Goal: Ask a question

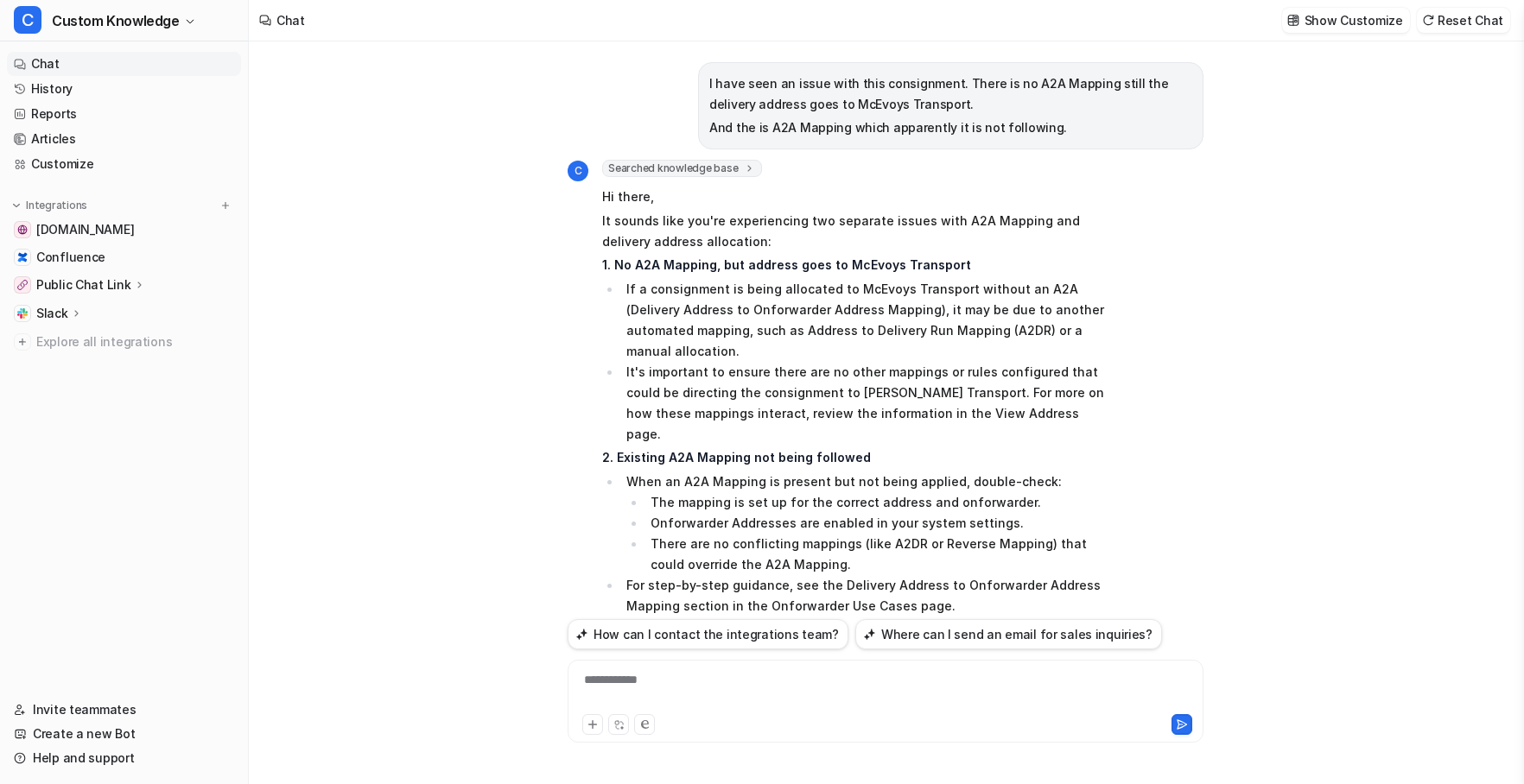
scroll to position [1935, 0]
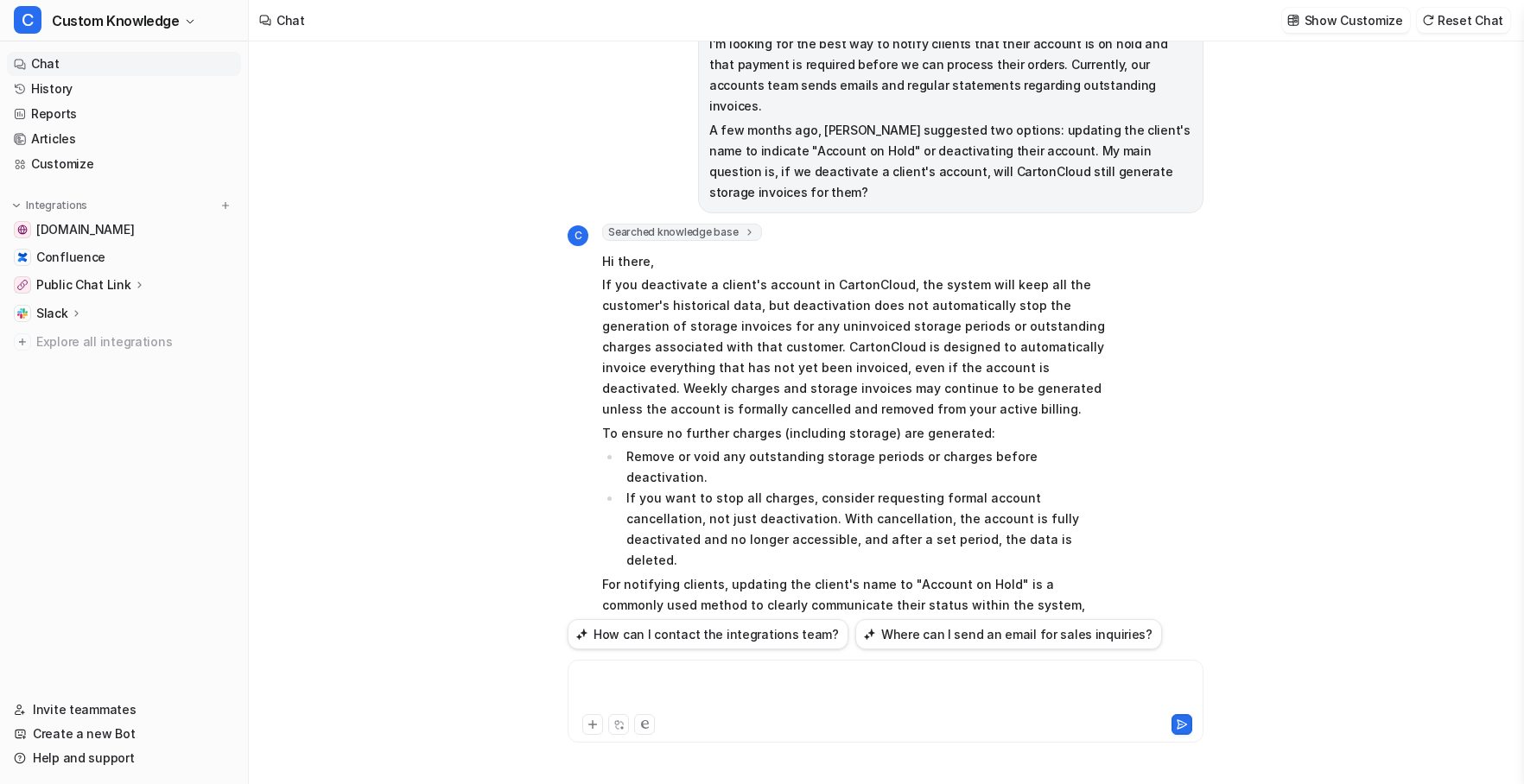
click at [658, 681] on div at bounding box center [885, 691] width 627 height 40
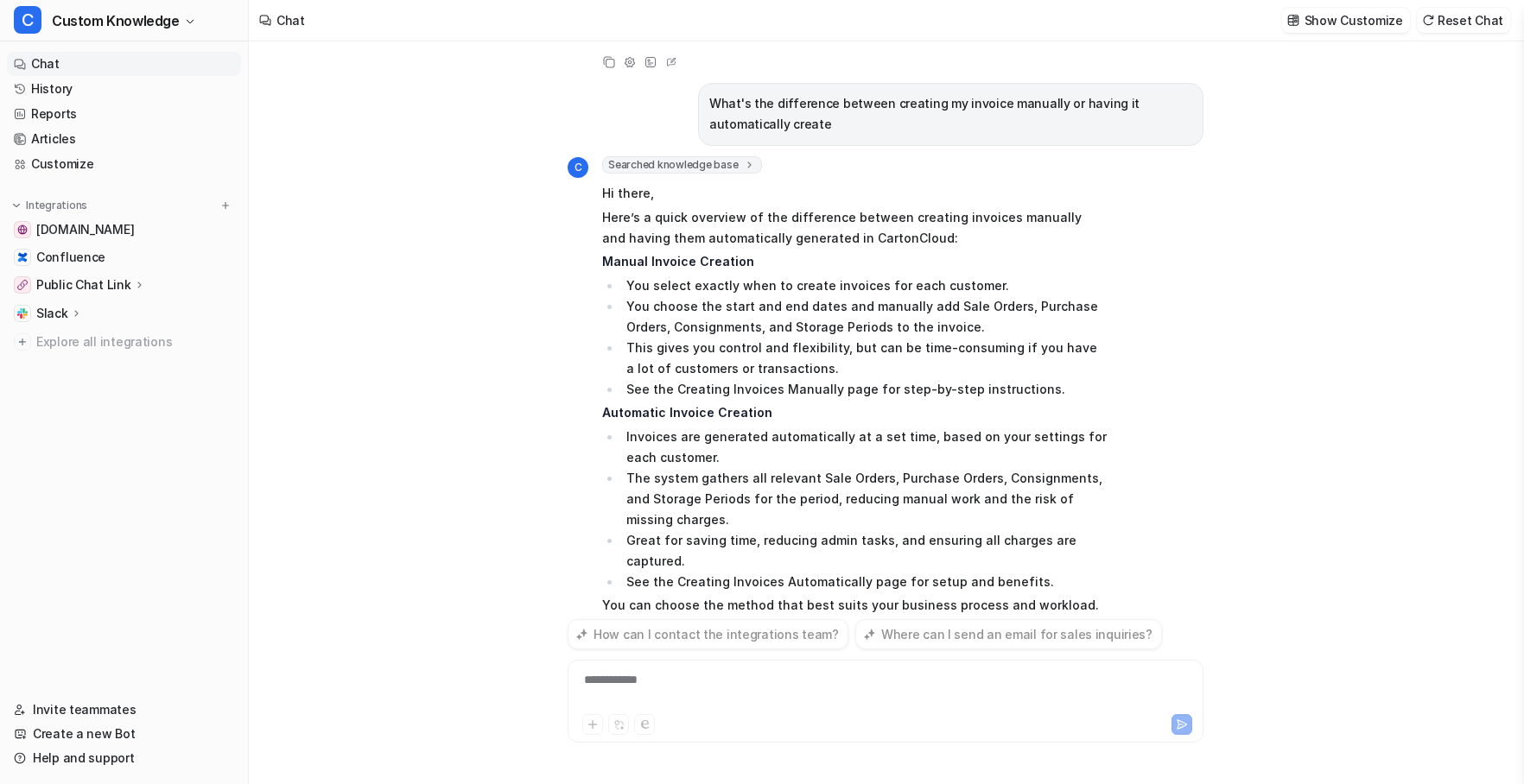
scroll to position [2663, 0]
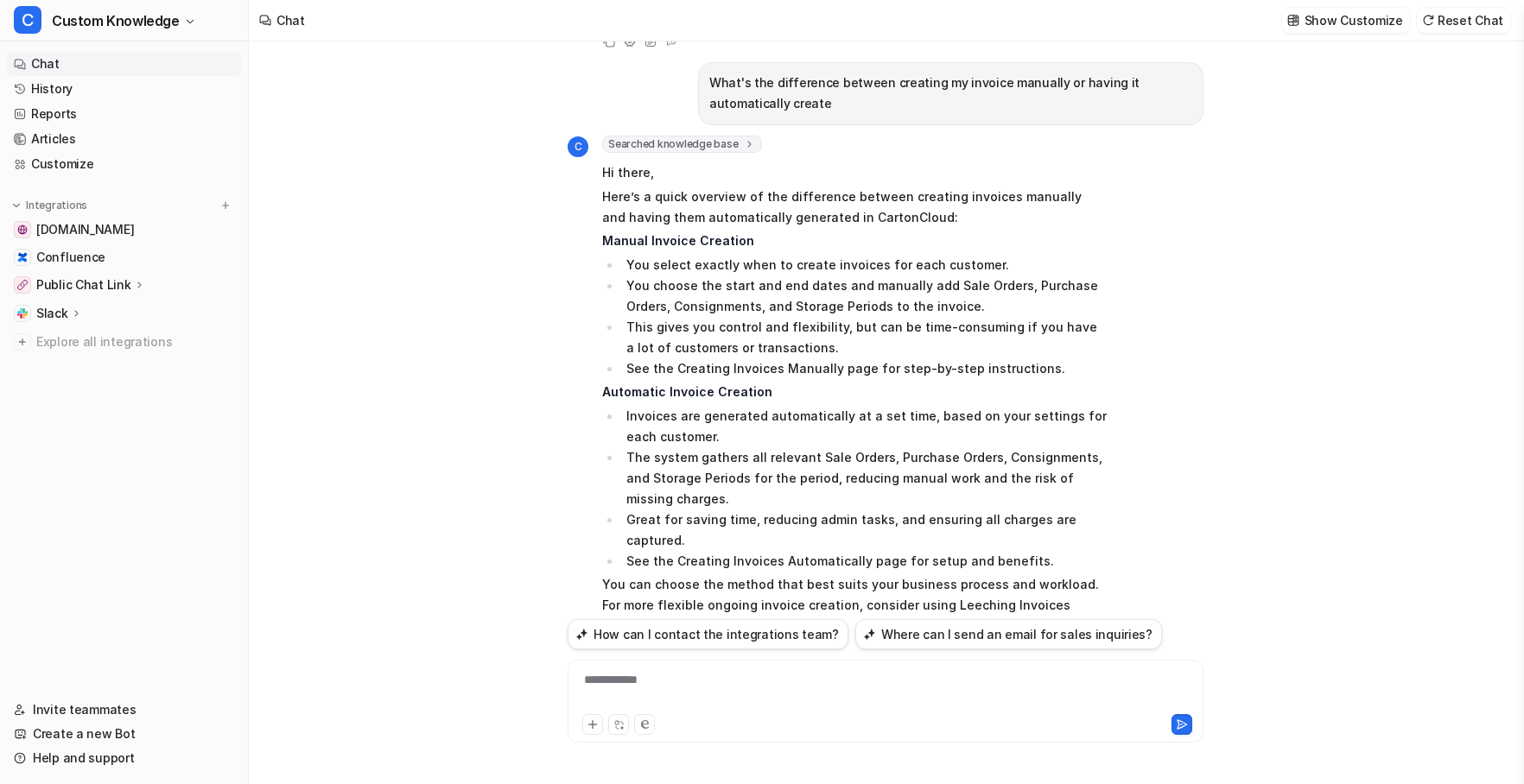
click at [606, 783] on icon at bounding box center [608, 790] width 12 height 12
click at [696, 678] on div "**********" at bounding box center [885, 691] width 627 height 40
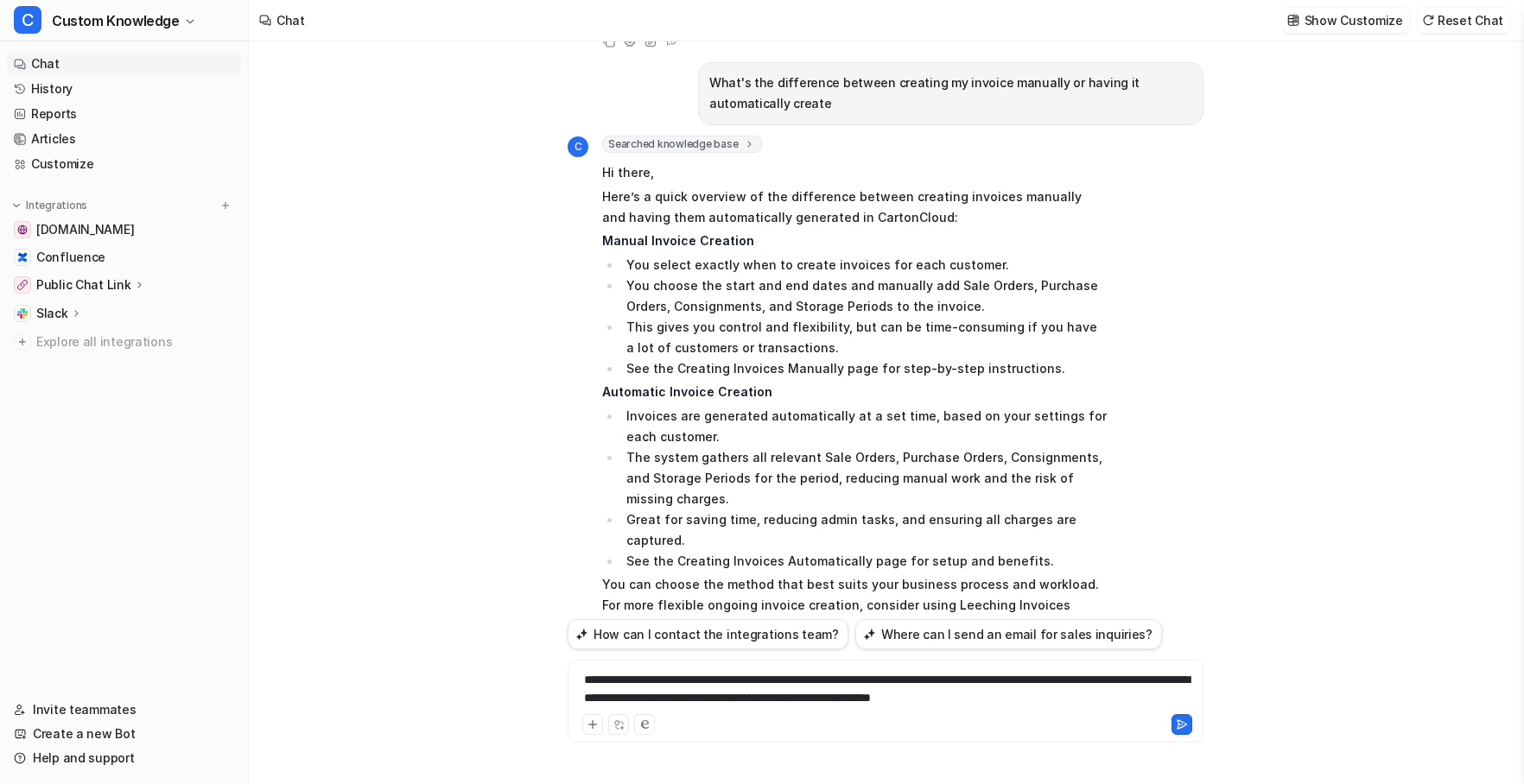
click at [1170, 724] on div at bounding box center [1039, 725] width 305 height 20
click at [1180, 722] on icon at bounding box center [1181, 724] width 12 height 12
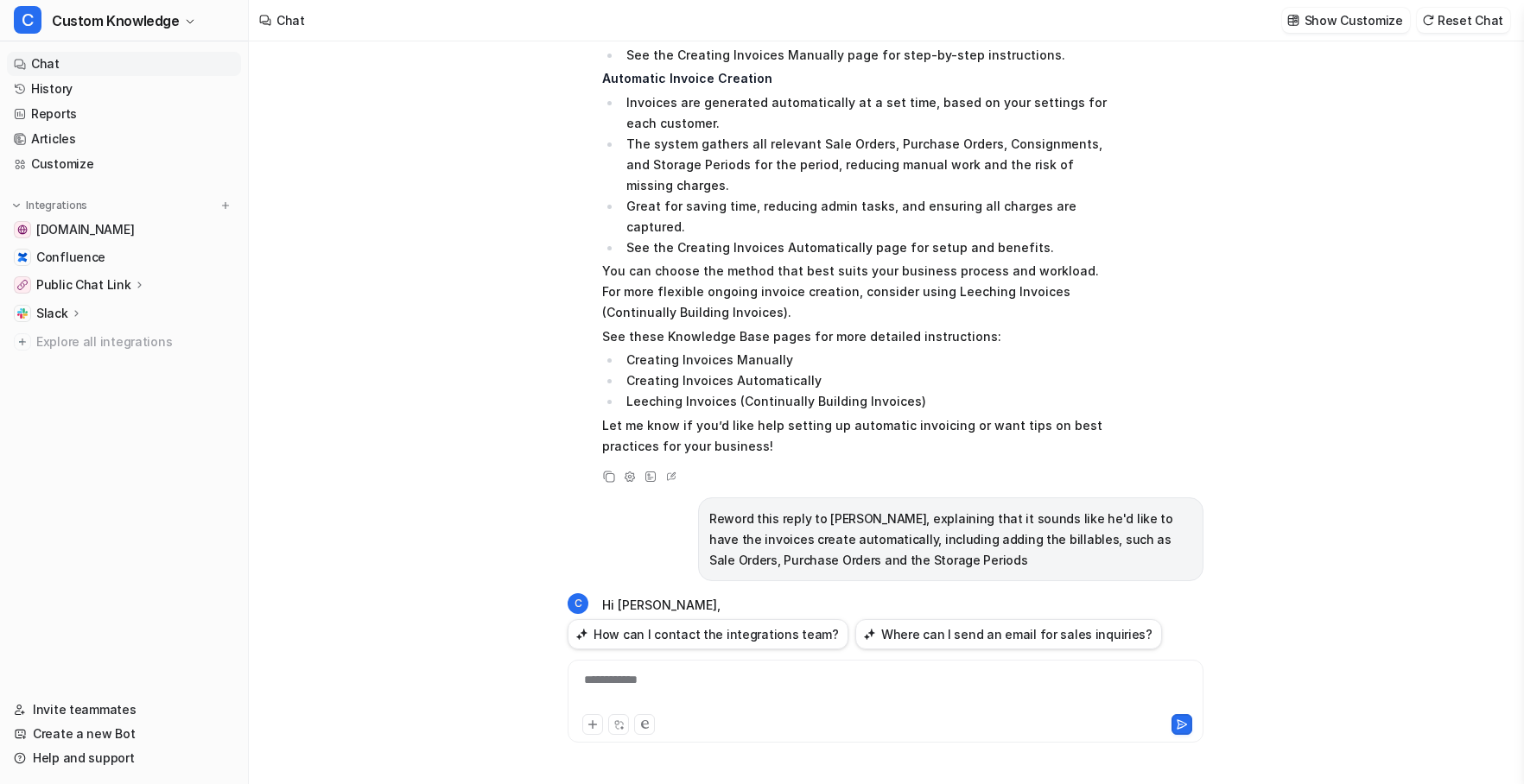
scroll to position [2997, 0]
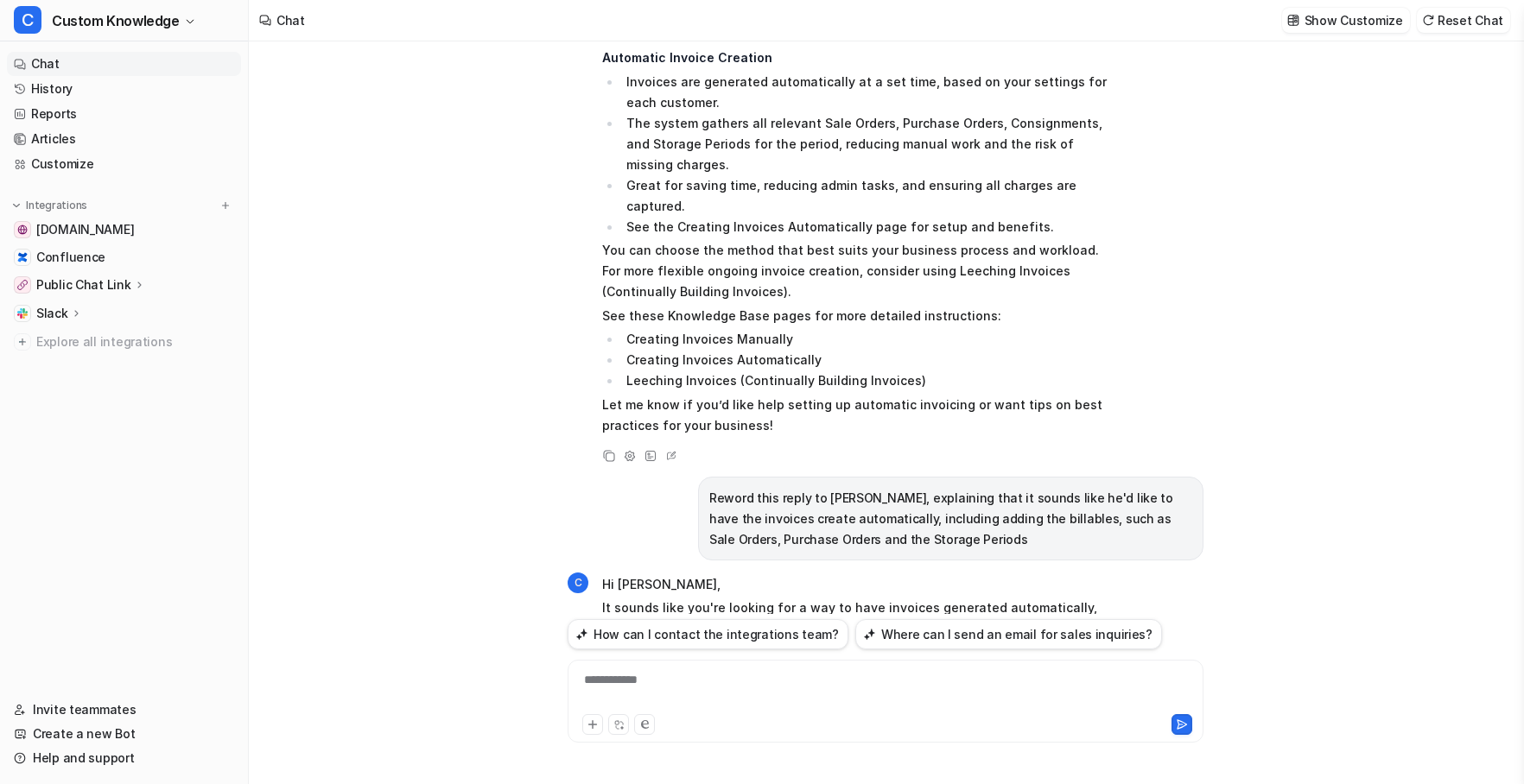
click at [613, 450] on icon at bounding box center [608, 455] width 12 height 12
